Goal: Information Seeking & Learning: Learn about a topic

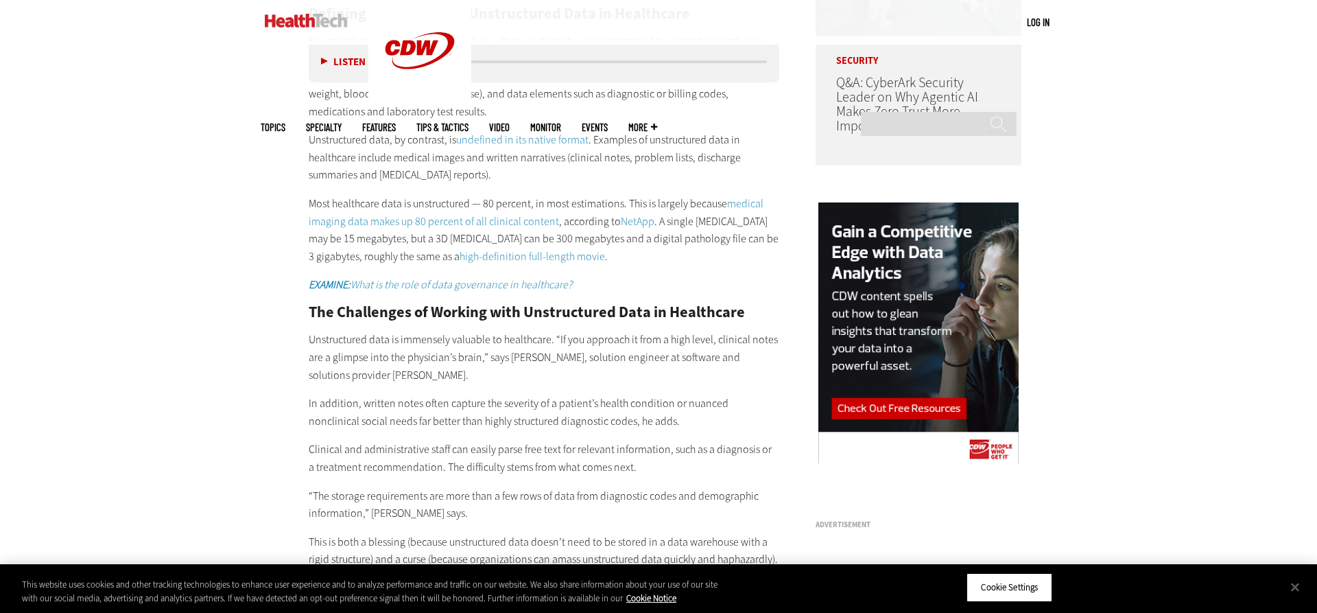
scroll to position [1399, 0]
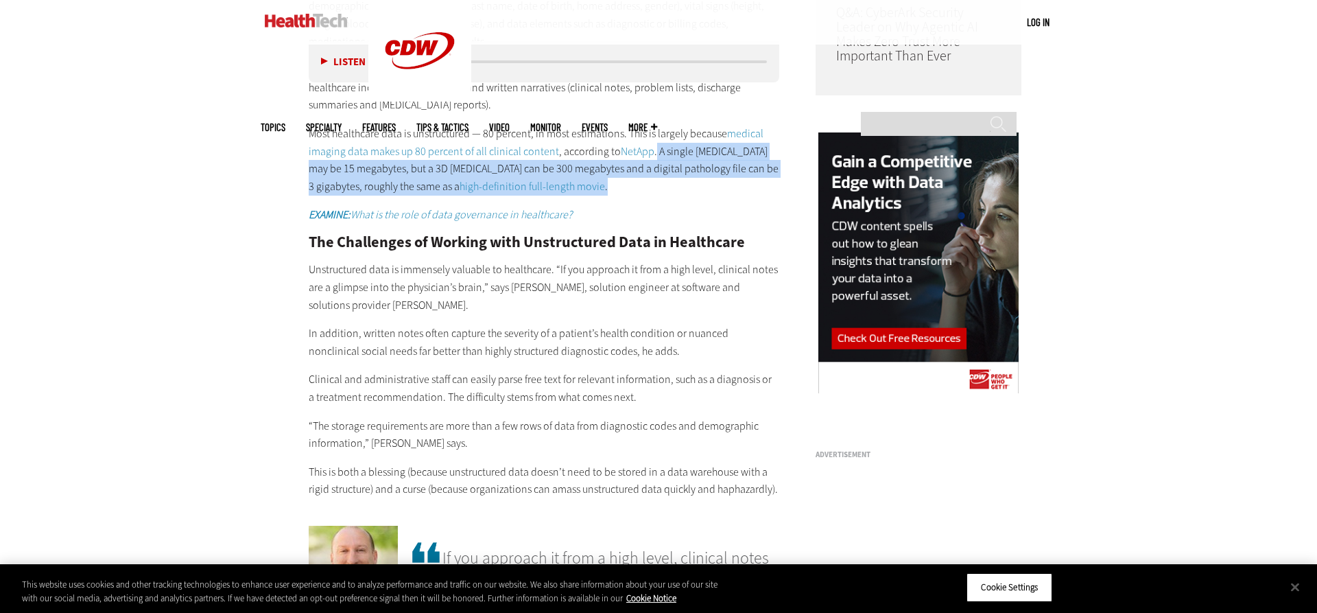
drag, startPoint x: 652, startPoint y: 130, endPoint x: 729, endPoint y: 171, distance: 87.2
click at [729, 171] on p "Most healthcare data is unstructured — 80 percent, in most estimations. This is…" at bounding box center [544, 160] width 471 height 70
copy p "A single [MEDICAL_DATA] may be 15 megabytes, but a 3D [MEDICAL_DATA] can be 300…"
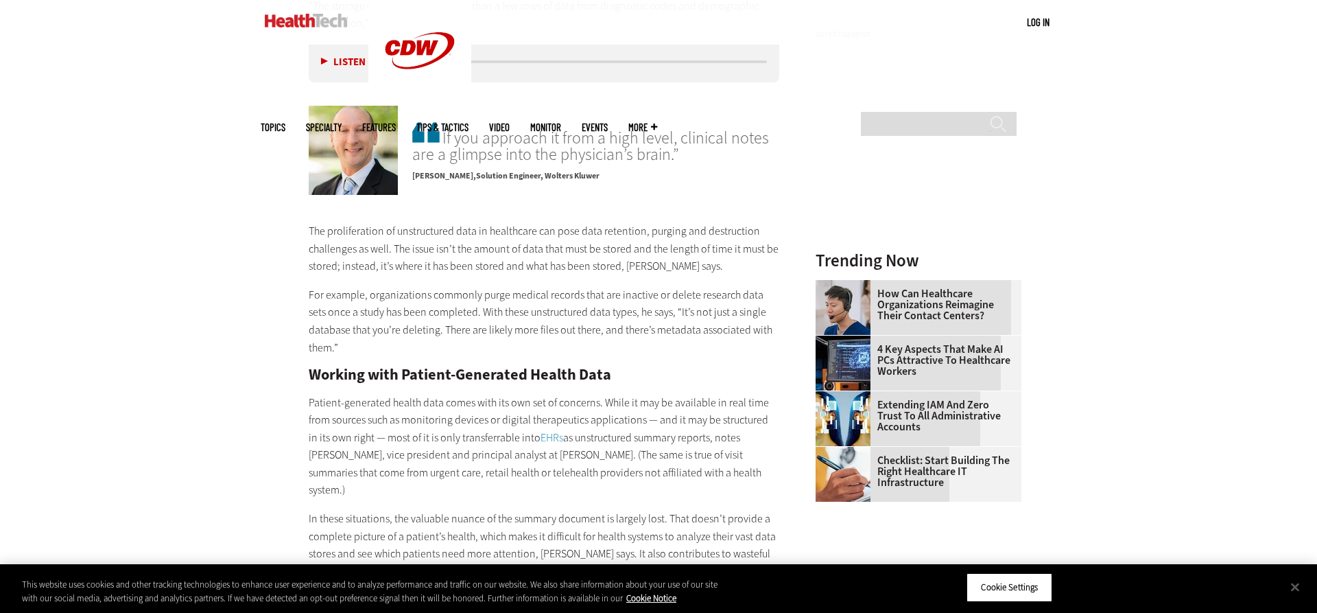
scroll to position [1889, 0]
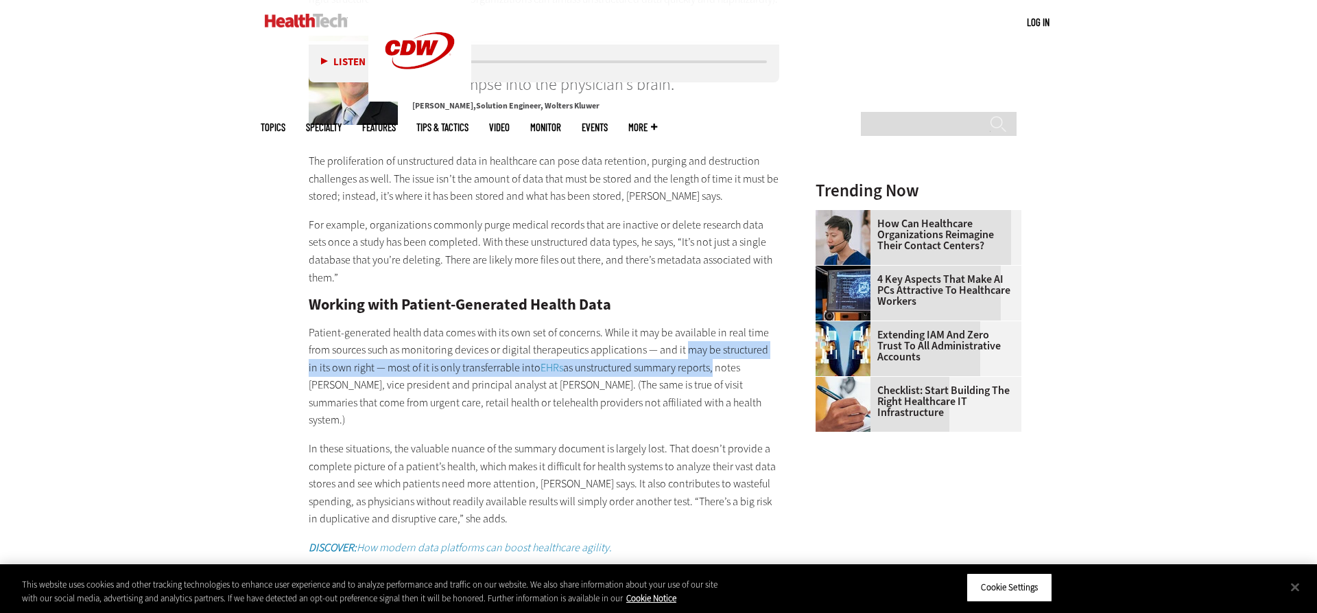
drag, startPoint x: 684, startPoint y: 333, endPoint x: 702, endPoint y: 352, distance: 26.2
click at [702, 352] on p "Patient-generated health data comes with its own set of concerns. While it may …" at bounding box center [544, 377] width 471 height 106
copy p "may be structured in its own right — most of it is only transferrable into EHRs…"
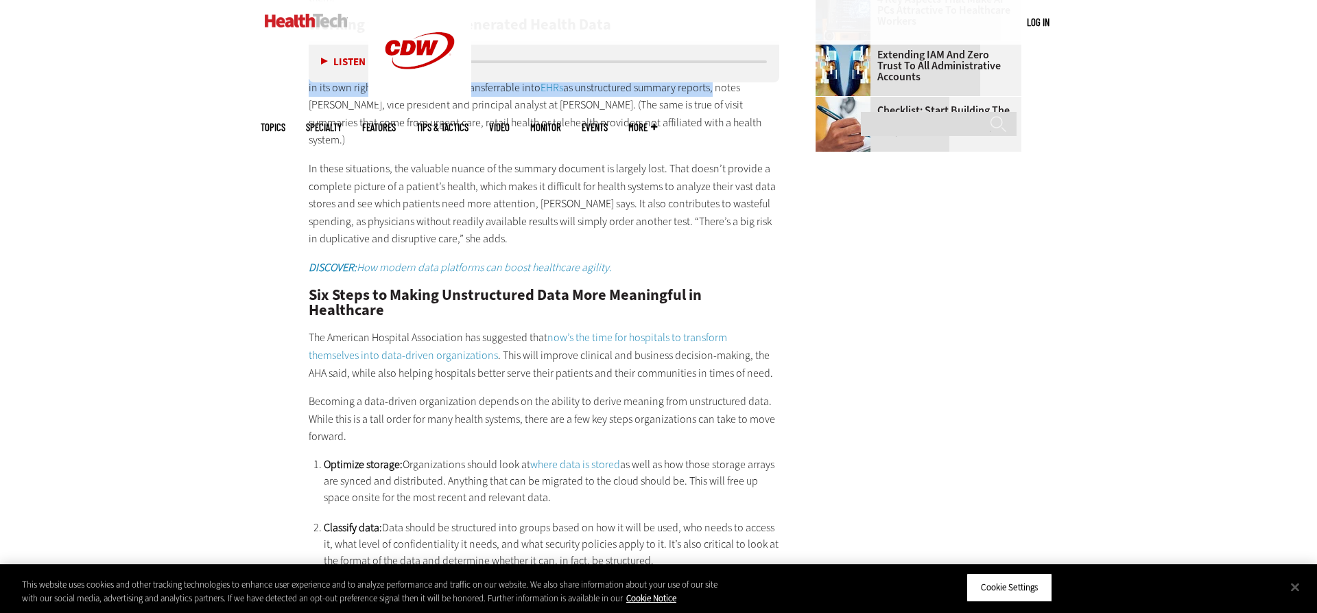
scroll to position [2239, 0]
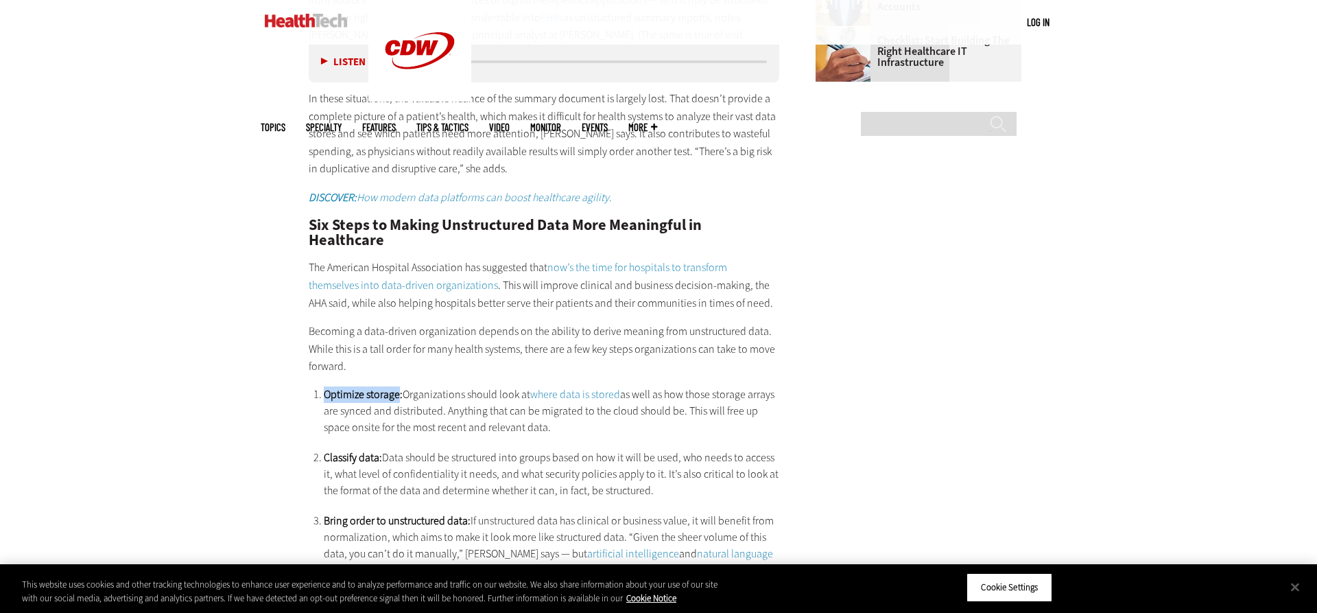
drag, startPoint x: 324, startPoint y: 342, endPoint x: 403, endPoint y: 345, distance: 78.9
click at [403, 387] on strong "Optimize storage:" at bounding box center [363, 394] width 79 height 14
copy strong "Optimize storage"
drag, startPoint x: 330, startPoint y: 469, endPoint x: 476, endPoint y: 473, distance: 146.2
click at [471, 513] on strong "Bring order to unstructured data:" at bounding box center [397, 520] width 147 height 14
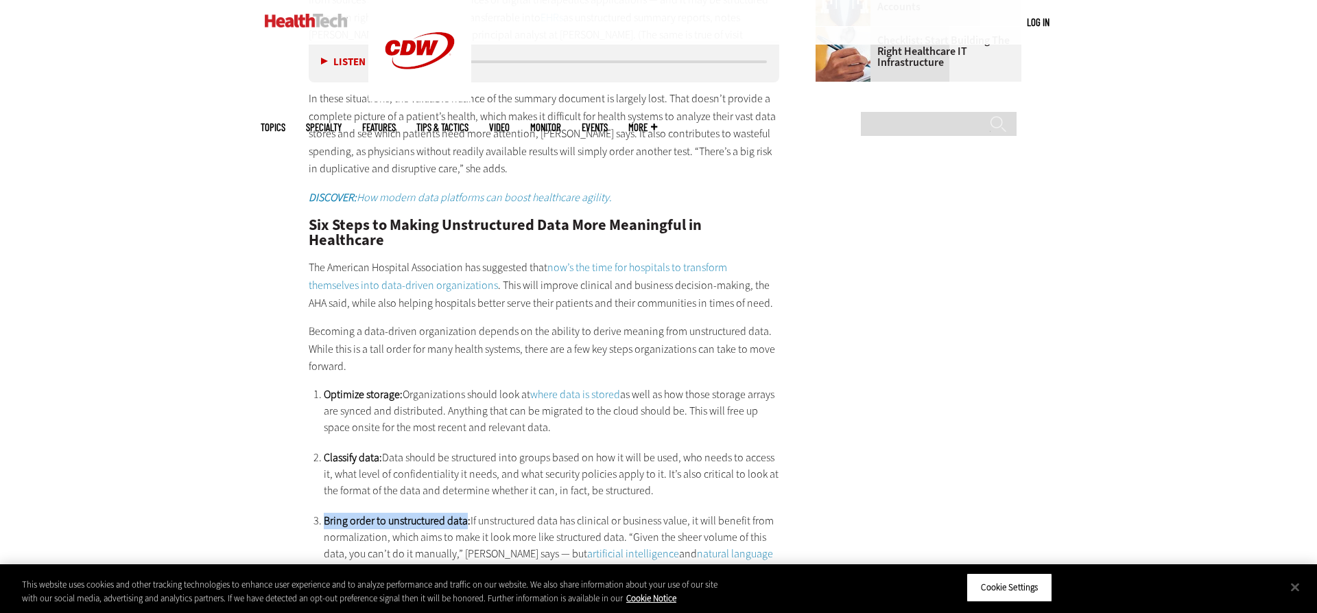
copy strong "Bring order to unstructured data"
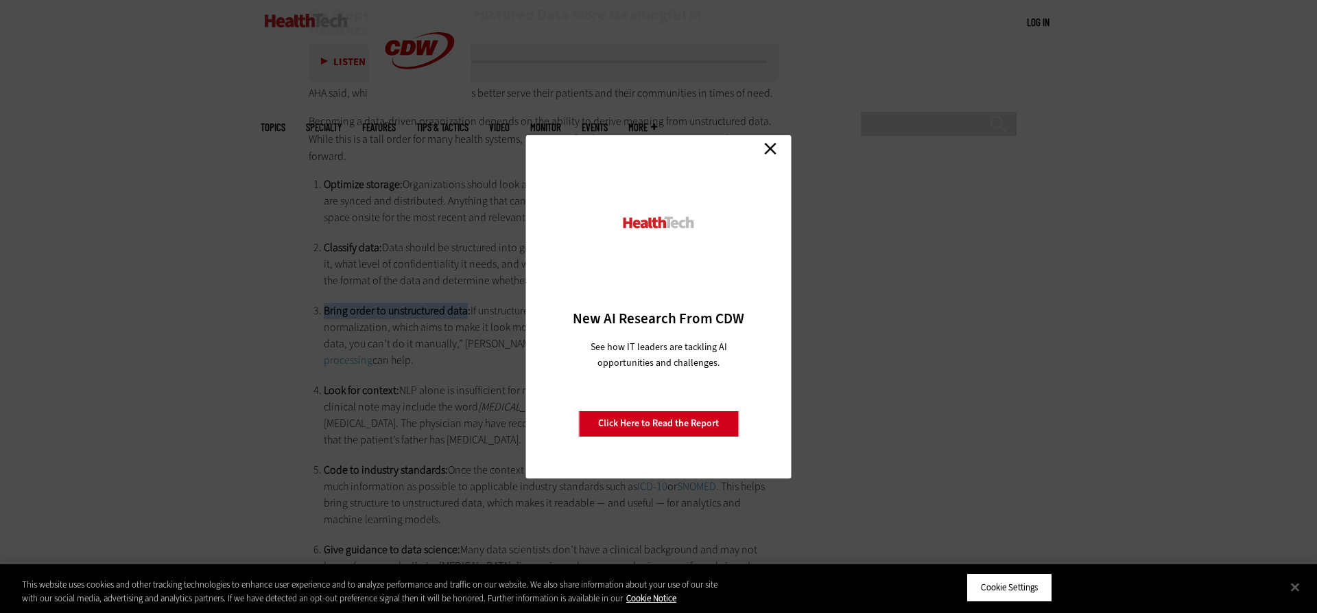
scroll to position [2519, 0]
drag, startPoint x: 765, startPoint y: 146, endPoint x: 762, endPoint y: 153, distance: 7.4
click at [765, 147] on link "Close" at bounding box center [770, 149] width 21 height 21
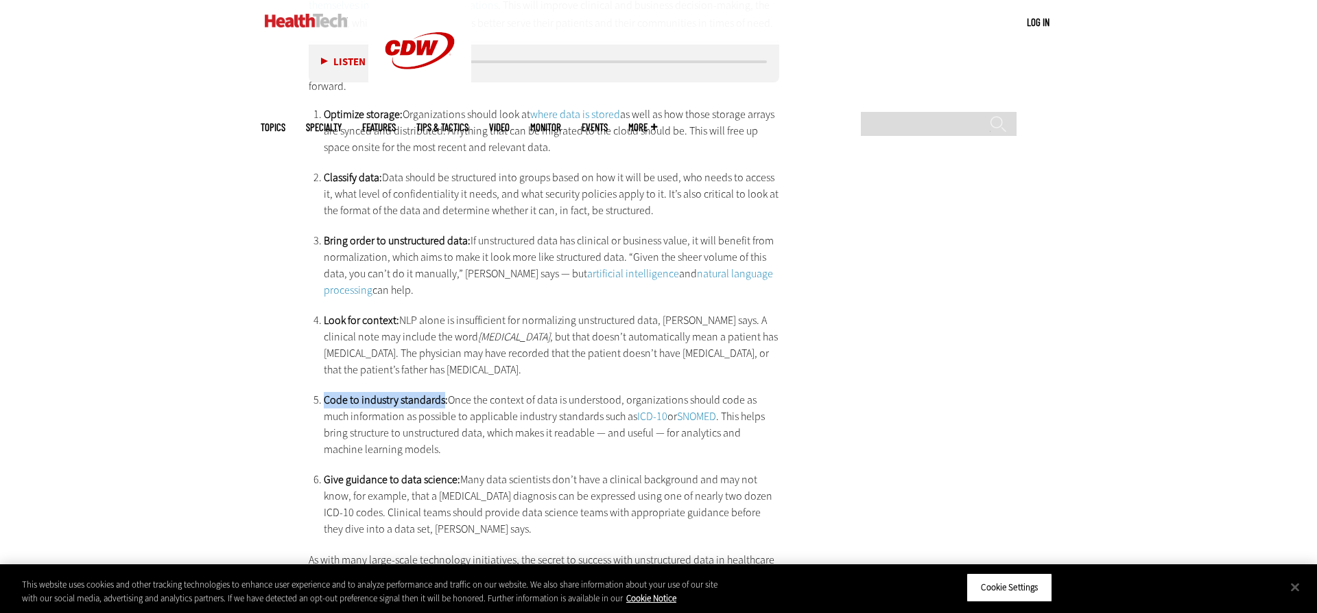
drag, startPoint x: 325, startPoint y: 351, endPoint x: 452, endPoint y: 355, distance: 127.0
click at [448, 392] on strong "Code to industry standards:" at bounding box center [386, 399] width 124 height 14
copy strong "Code to industry standards"
drag, startPoint x: 324, startPoint y: 428, endPoint x: 464, endPoint y: 427, distance: 140.6
click at [460, 472] on strong "Give guidance to data science:" at bounding box center [392, 479] width 137 height 14
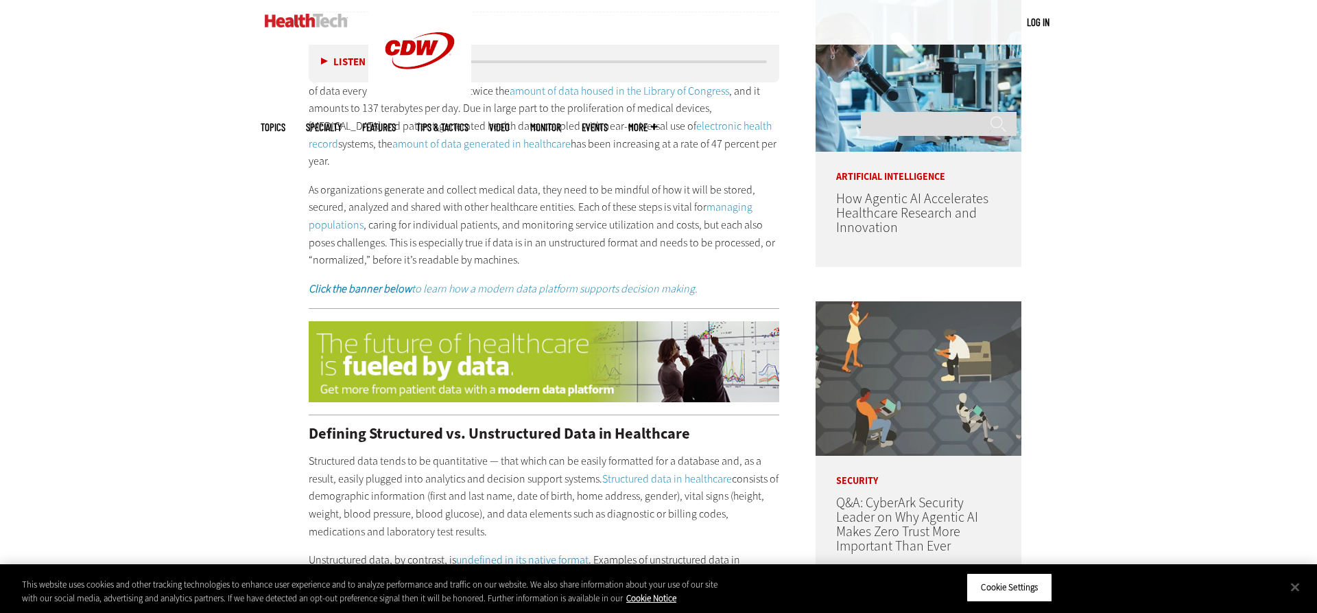
scroll to position [840, 0]
